Goal: Task Accomplishment & Management: Complete application form

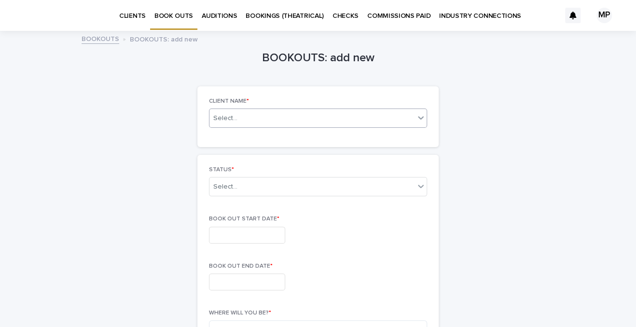
click at [273, 126] on div "Select..." at bounding box center [318, 118] width 218 height 19
click at [246, 120] on div "Select..." at bounding box center [311, 118] width 205 height 12
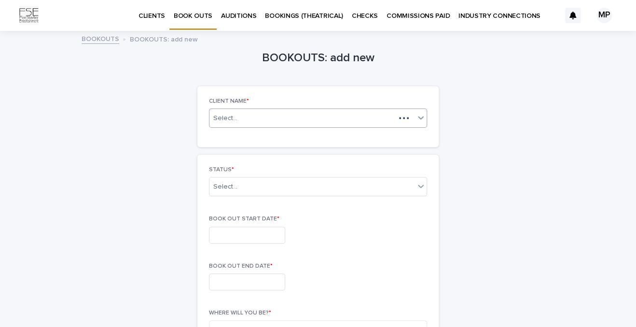
click at [240, 115] on div "Select..." at bounding box center [302, 118] width 186 height 12
click at [417, 115] on icon at bounding box center [421, 118] width 10 height 10
click at [419, 118] on icon at bounding box center [421, 118] width 10 height 10
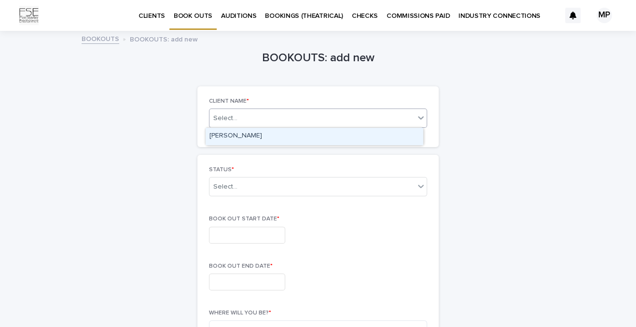
click at [364, 141] on div "[PERSON_NAME]" at bounding box center [314, 136] width 217 height 17
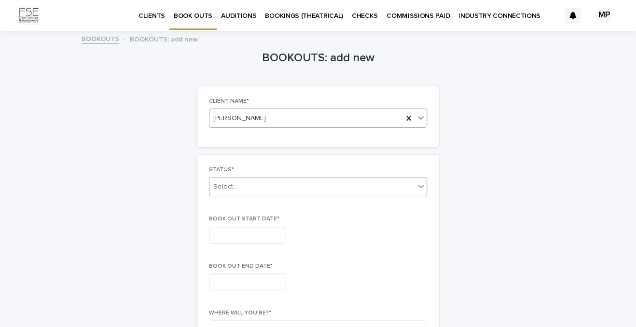
click at [328, 180] on div "Select..." at bounding box center [311, 187] width 205 height 16
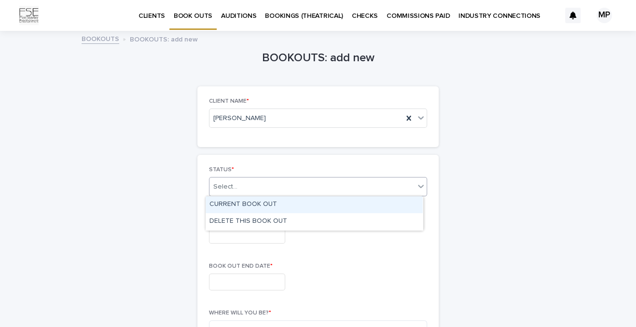
click at [276, 205] on div "CURRENT BOOK OUT" at bounding box center [314, 204] width 217 height 17
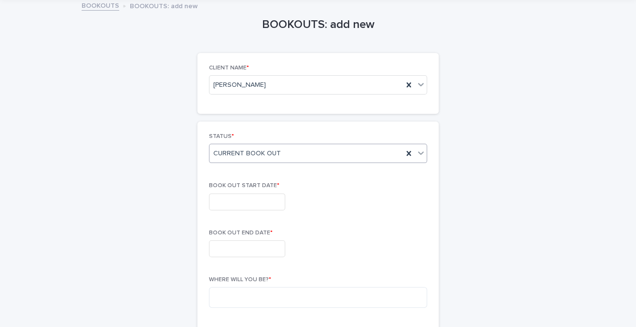
scroll to position [48, 0]
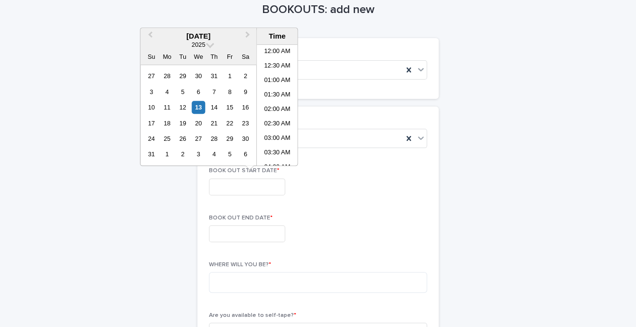
click at [261, 181] on input "text" at bounding box center [247, 187] width 76 height 17
click at [241, 107] on div "16" at bounding box center [245, 107] width 13 height 13
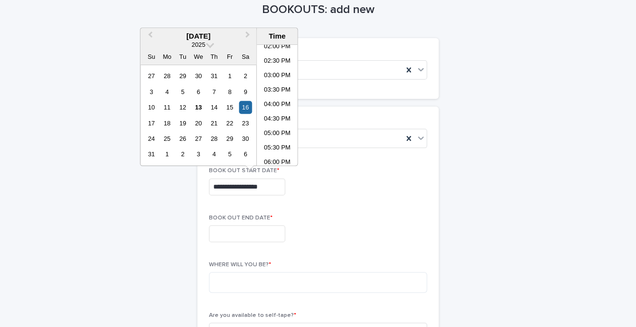
click at [268, 189] on input "**********" at bounding box center [247, 187] width 76 height 17
click at [252, 185] on input "**********" at bounding box center [247, 187] width 76 height 17
click at [282, 145] on li "08:00 AM" at bounding box center [277, 148] width 41 height 14
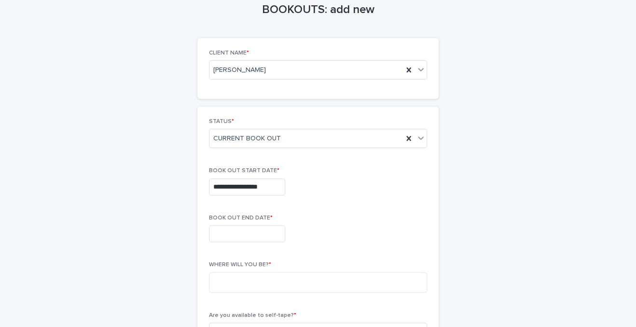
type input "**********"
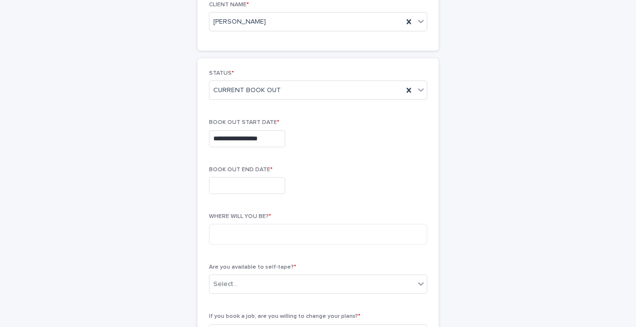
click at [257, 182] on input "text" at bounding box center [247, 185] width 76 height 17
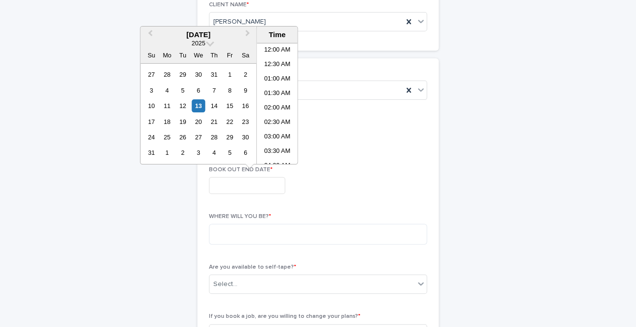
scroll to position [410, 0]
click at [161, 120] on div "18" at bounding box center [167, 121] width 13 height 13
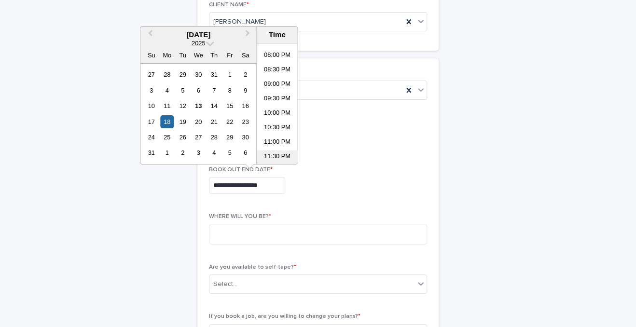
click at [281, 153] on li "11:30 PM" at bounding box center [277, 157] width 41 height 14
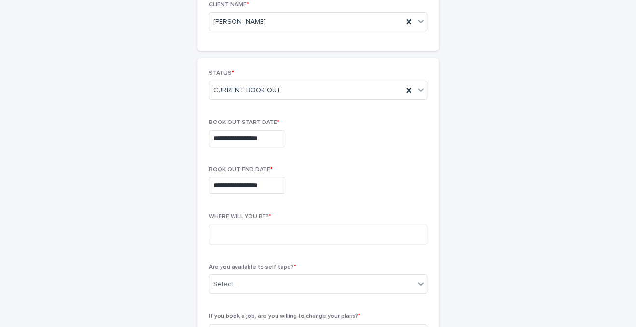
type input "**********"
click at [282, 230] on textarea at bounding box center [318, 234] width 218 height 21
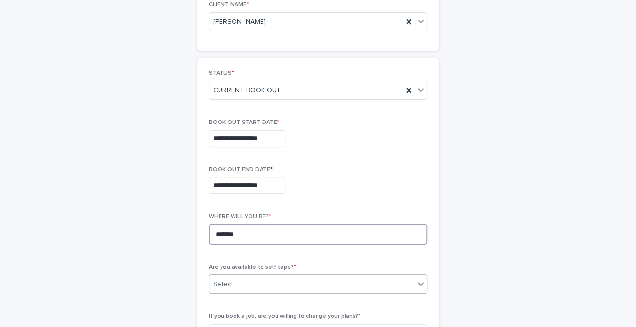
type textarea "*******"
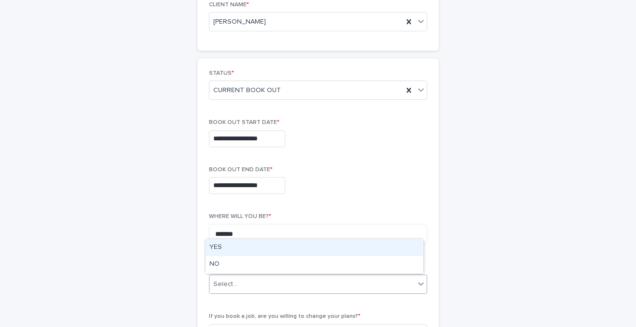
click at [259, 279] on div "Select..." at bounding box center [311, 285] width 205 height 16
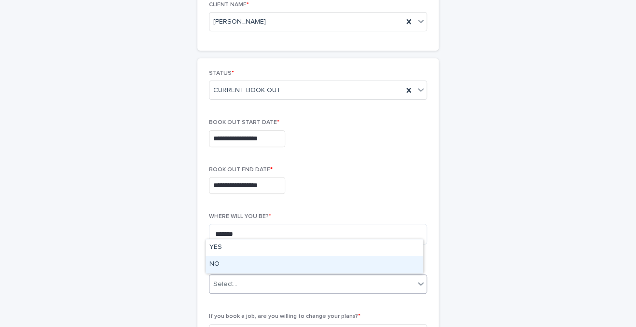
click at [232, 267] on div "NO" at bounding box center [314, 264] width 217 height 17
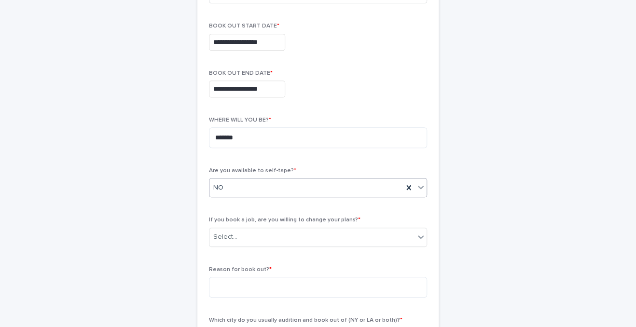
scroll to position [241, 0]
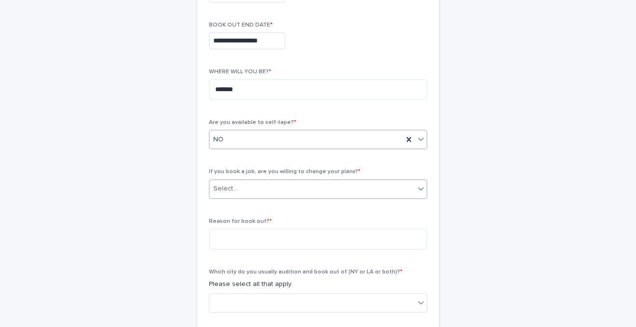
click at [269, 188] on div "Select..." at bounding box center [311, 189] width 205 height 16
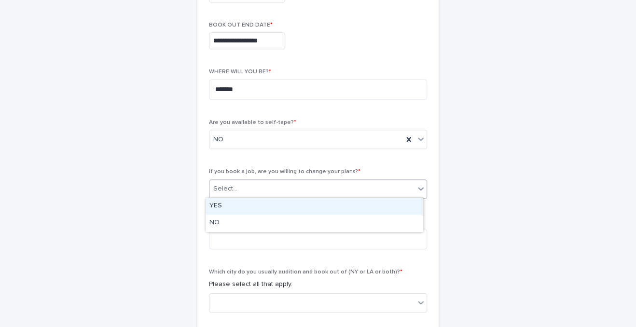
click at [243, 209] on div "YES" at bounding box center [314, 206] width 217 height 17
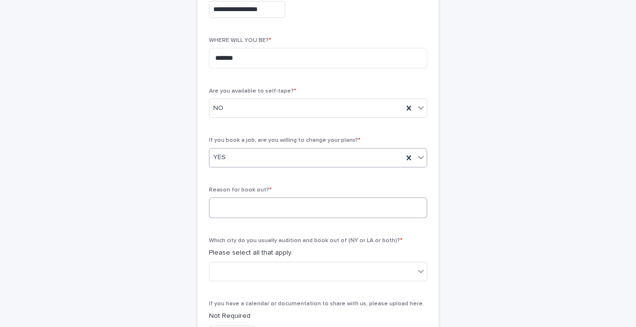
scroll to position [290, 0]
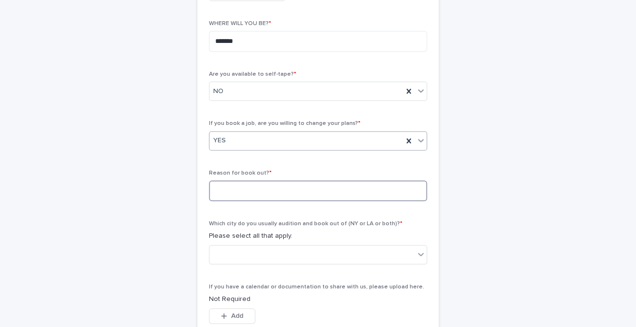
click at [278, 196] on textarea at bounding box center [318, 190] width 218 height 21
type textarea "*******"
click at [300, 260] on div at bounding box center [311, 255] width 205 height 16
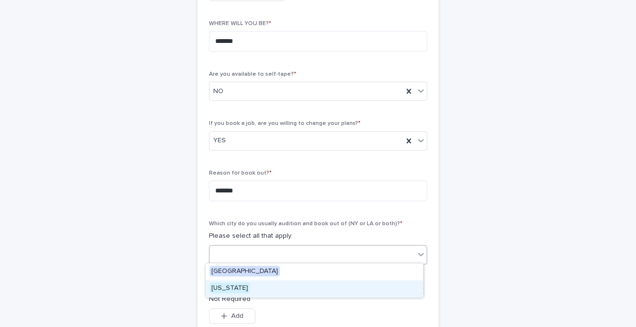
click at [226, 291] on span "[US_STATE]" at bounding box center [229, 288] width 41 height 11
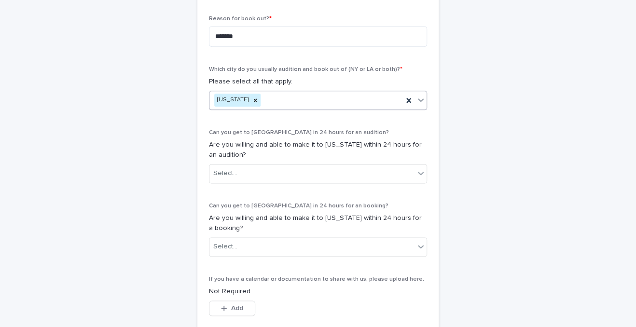
scroll to position [459, 0]
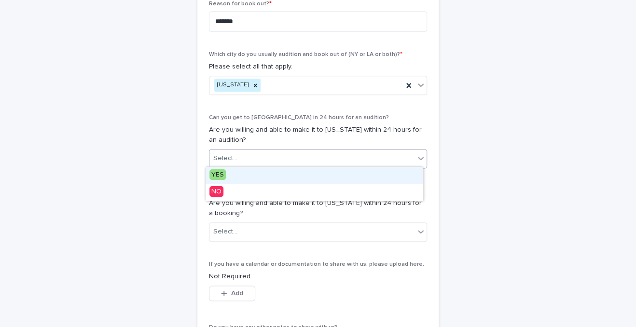
click at [308, 152] on div "Select..." at bounding box center [311, 159] width 205 height 16
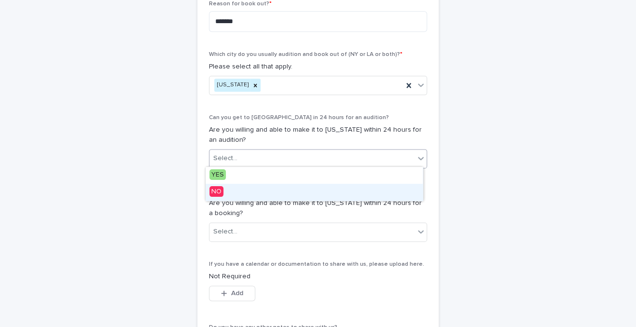
click at [219, 192] on span "NO" at bounding box center [216, 191] width 14 height 11
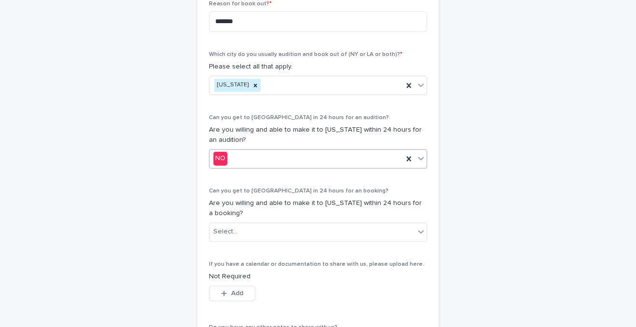
scroll to position [507, 0]
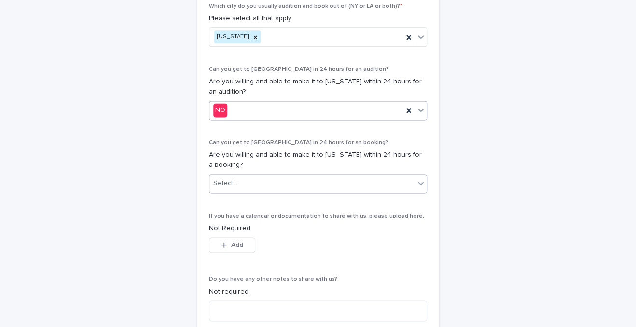
click at [293, 177] on div "Select..." at bounding box center [311, 184] width 205 height 16
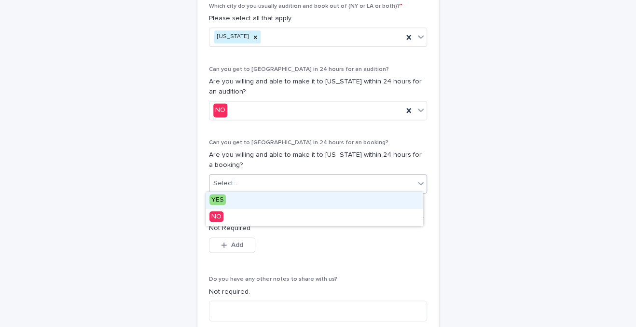
click at [216, 200] on span "YES" at bounding box center [217, 199] width 16 height 11
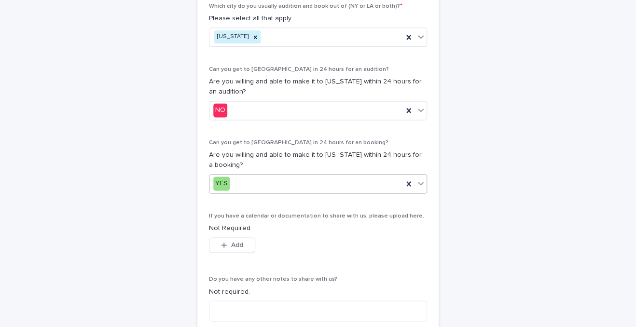
scroll to position [617, 0]
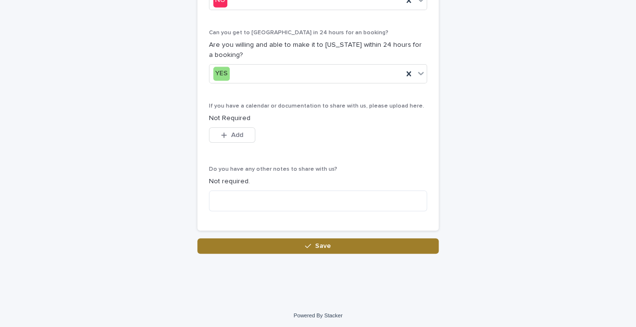
click at [305, 243] on icon "button" at bounding box center [308, 246] width 6 height 7
